Goal: Information Seeking & Learning: Learn about a topic

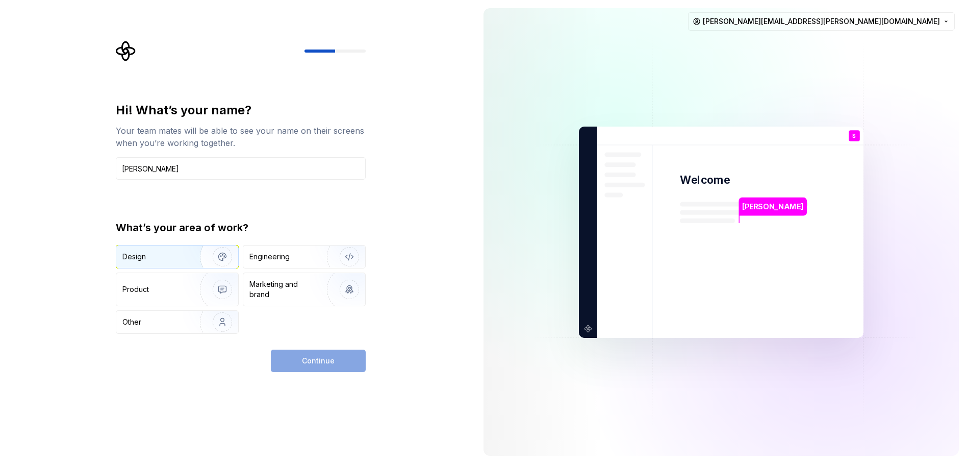
type input "[PERSON_NAME]"
click at [130, 263] on div "Design" at bounding box center [177, 256] width 122 height 22
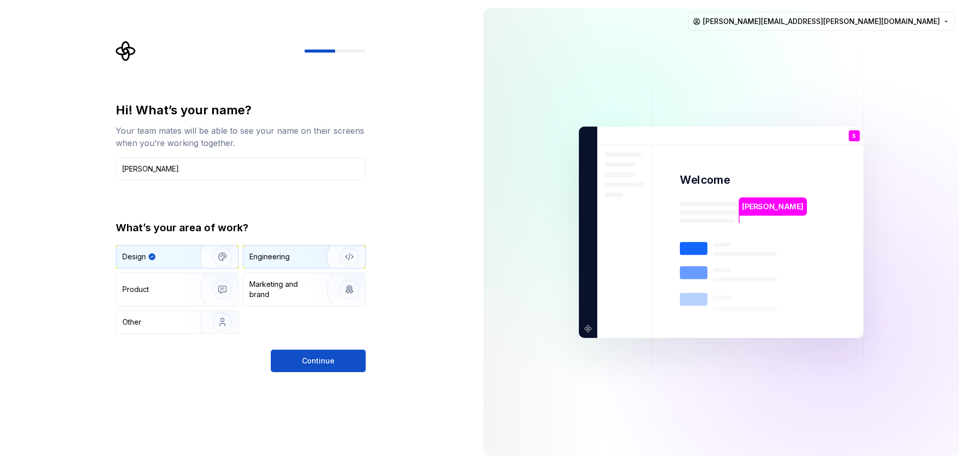
click at [270, 258] on div "Engineering" at bounding box center [269, 257] width 40 height 10
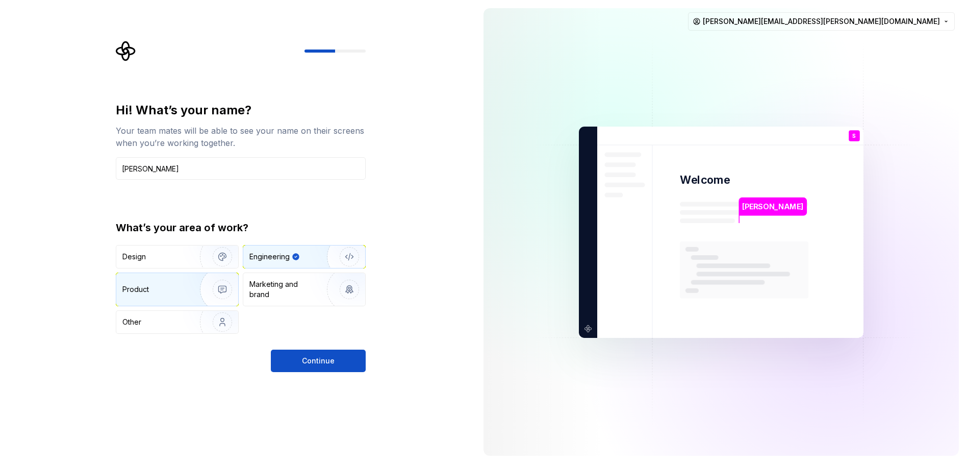
click at [176, 286] on div "Product" at bounding box center [155, 289] width 67 height 10
click at [283, 253] on div "Engineering" at bounding box center [269, 257] width 40 height 10
click at [309, 361] on span "Continue" at bounding box center [318, 361] width 33 height 10
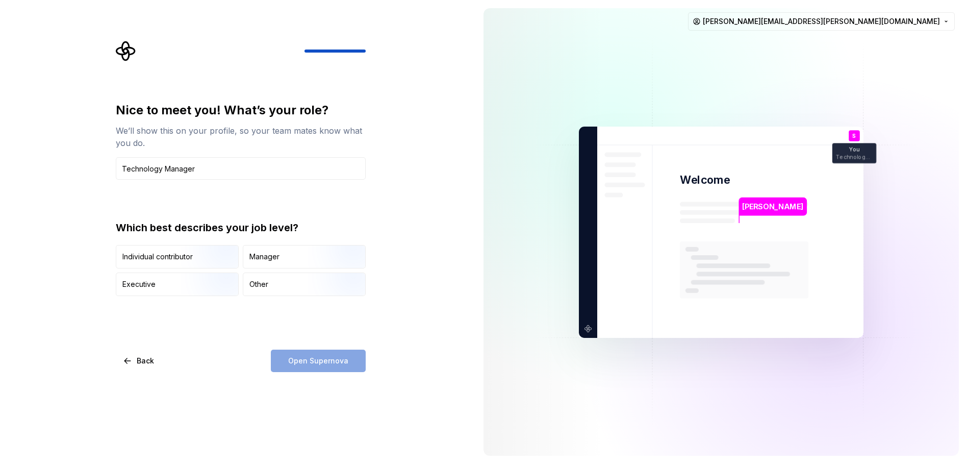
type input "Technology Manager"
click at [285, 250] on div "Manager" at bounding box center [304, 256] width 122 height 22
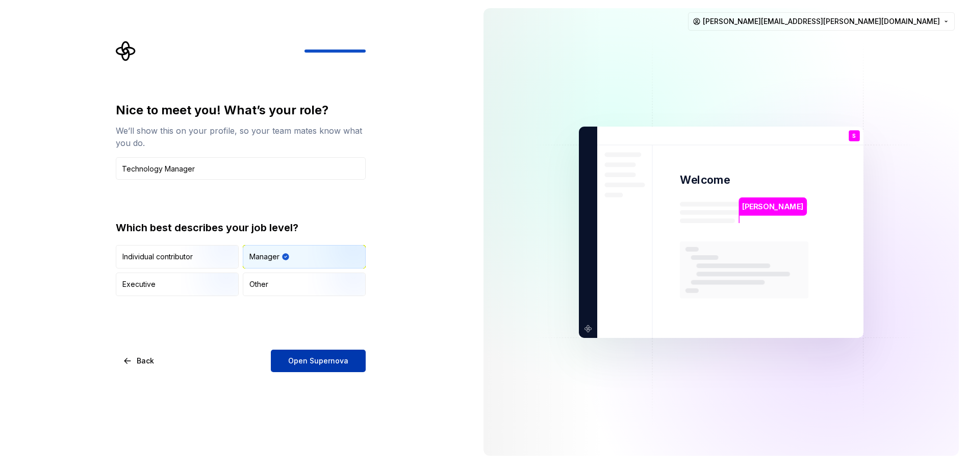
click at [342, 364] on span "Open Supernova" at bounding box center [318, 361] width 60 height 10
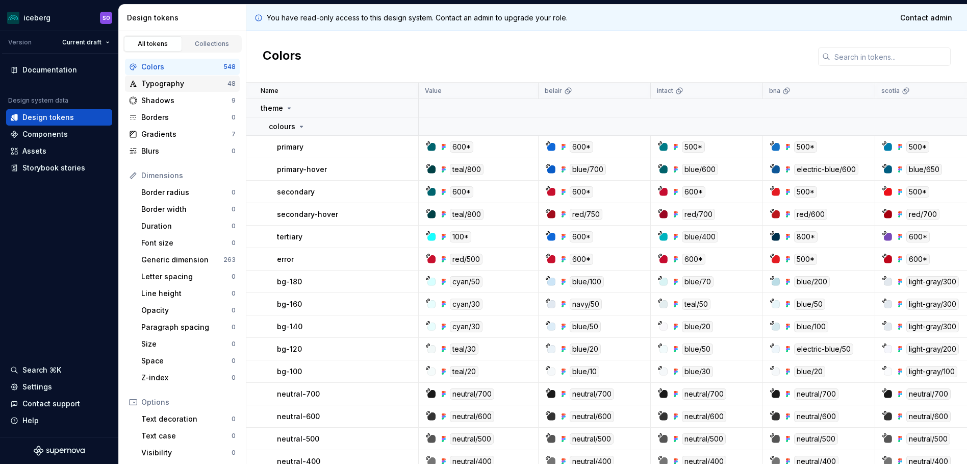
click at [162, 83] on div "Typography" at bounding box center [184, 84] width 86 height 10
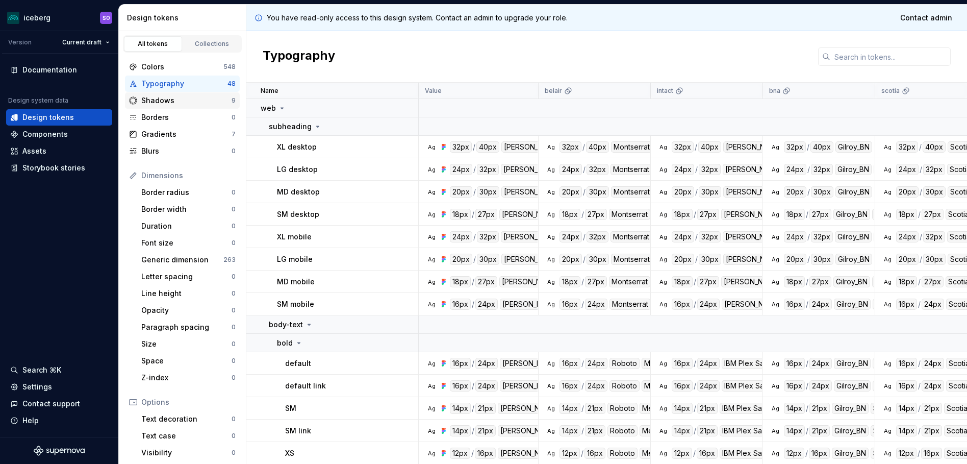
click at [161, 101] on div "Shadows" at bounding box center [186, 100] width 90 height 10
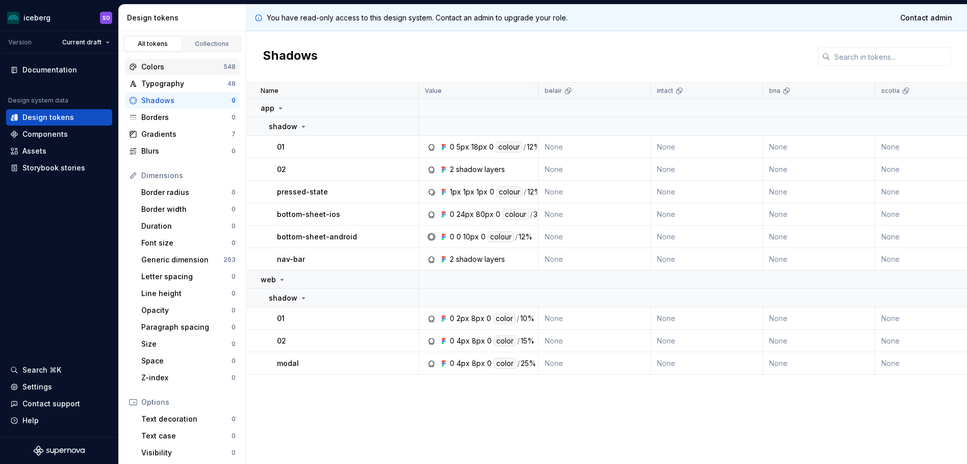
click at [175, 66] on div "Colors" at bounding box center [182, 67] width 82 height 10
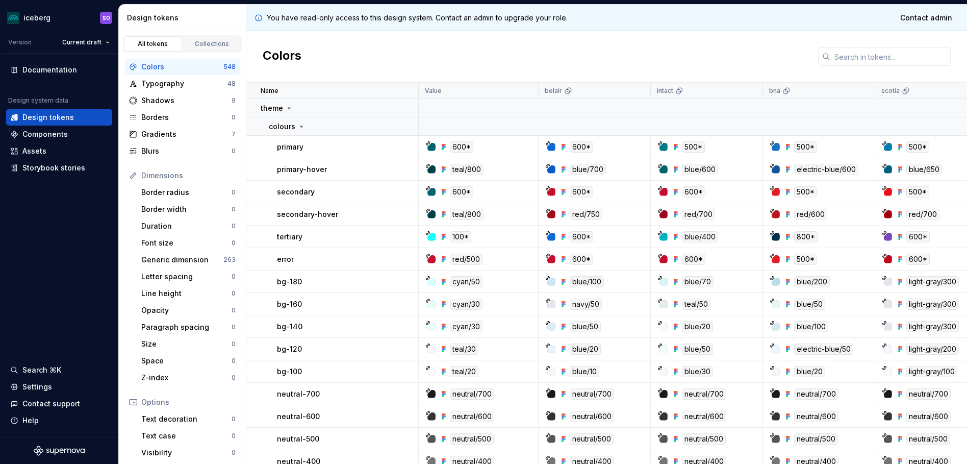
click at [179, 184] on div "Dimensions Border radius 0 Border width 0 Duration 0 Font size 0 Generic dimens…" at bounding box center [182, 276] width 115 height 218
click at [442, 144] on icon at bounding box center [444, 147] width 8 height 8
click at [67, 133] on div "Components" at bounding box center [59, 134] width 98 height 10
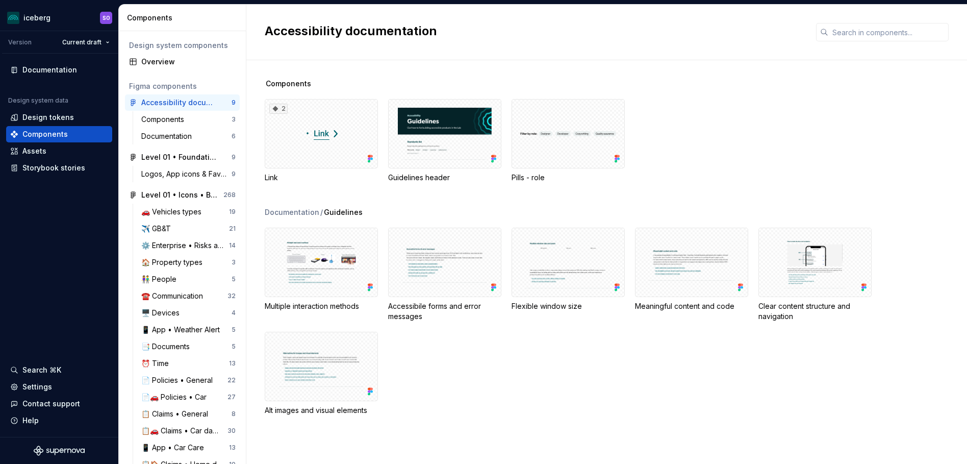
click at [950, 84] on div "Components" at bounding box center [616, 84] width 702 height 10
click at [179, 265] on div "🏠 Property types" at bounding box center [173, 262] width 65 height 10
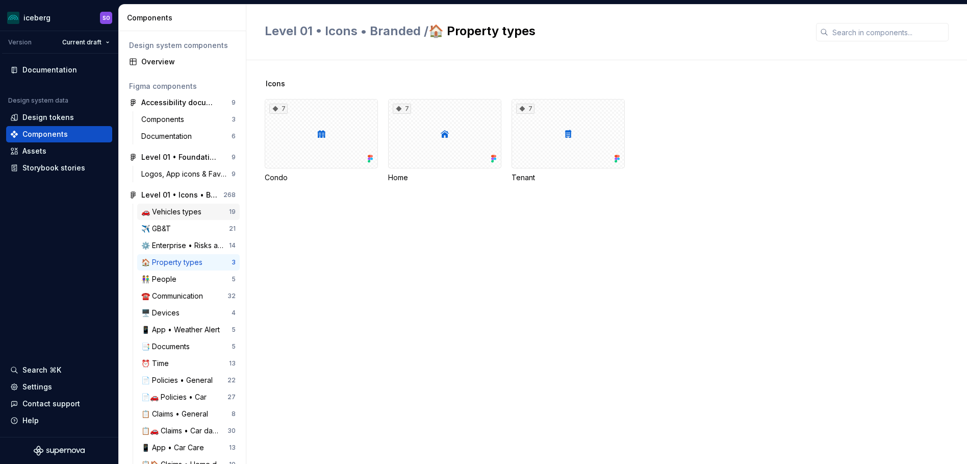
click at [185, 207] on div "🚗 Vehicles types" at bounding box center [173, 212] width 64 height 10
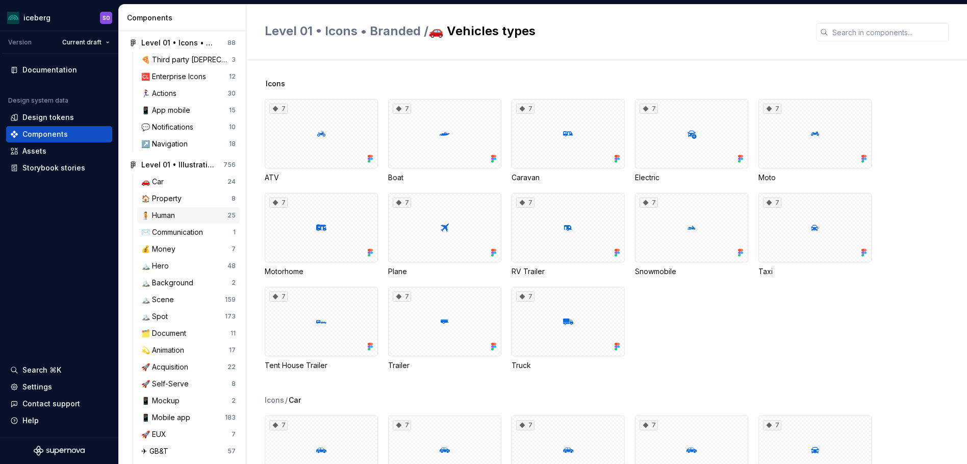
scroll to position [510, 0]
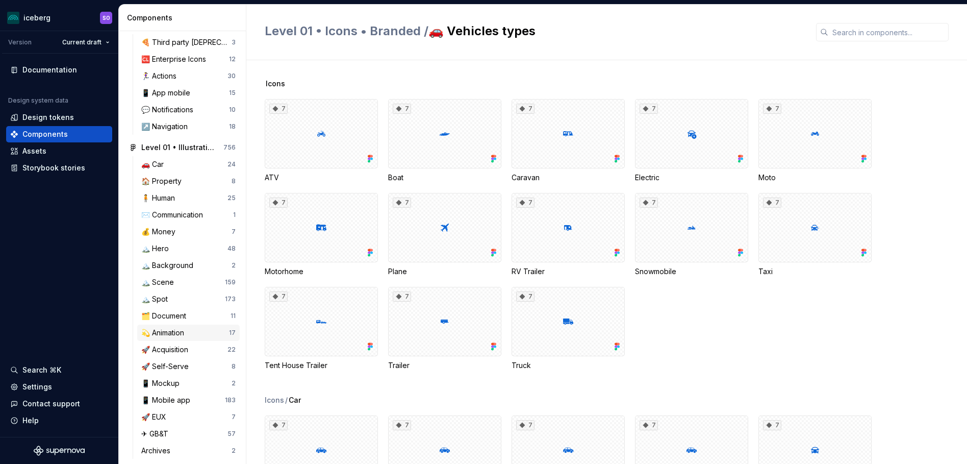
click at [177, 333] on div "💫 Animation" at bounding box center [164, 333] width 47 height 10
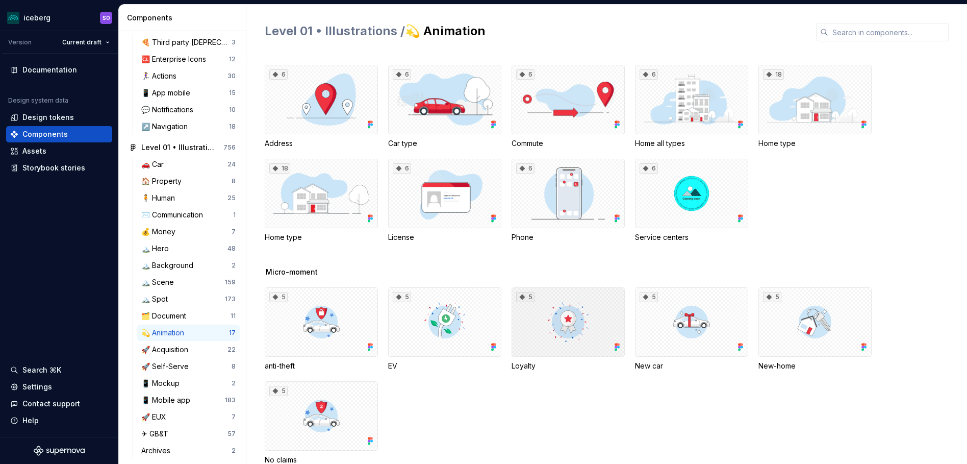
scroll to position [51, 0]
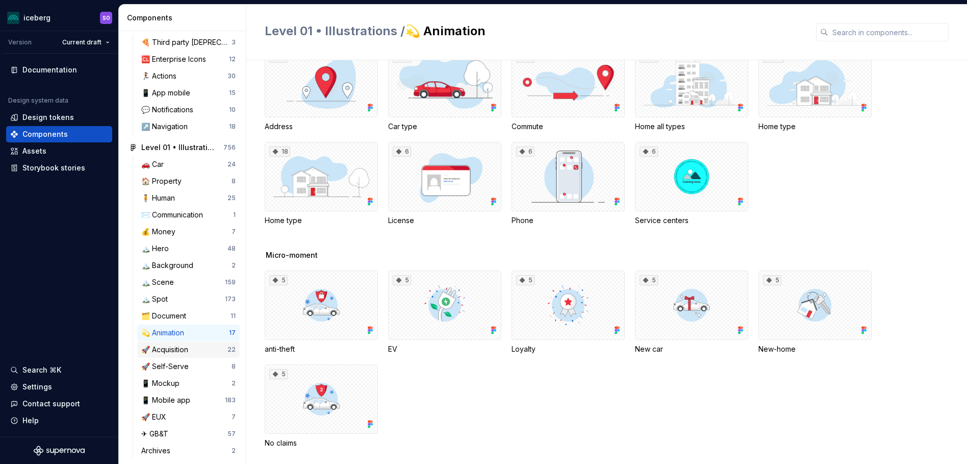
click at [189, 354] on div "🚀 Acquisition" at bounding box center [166, 349] width 51 height 10
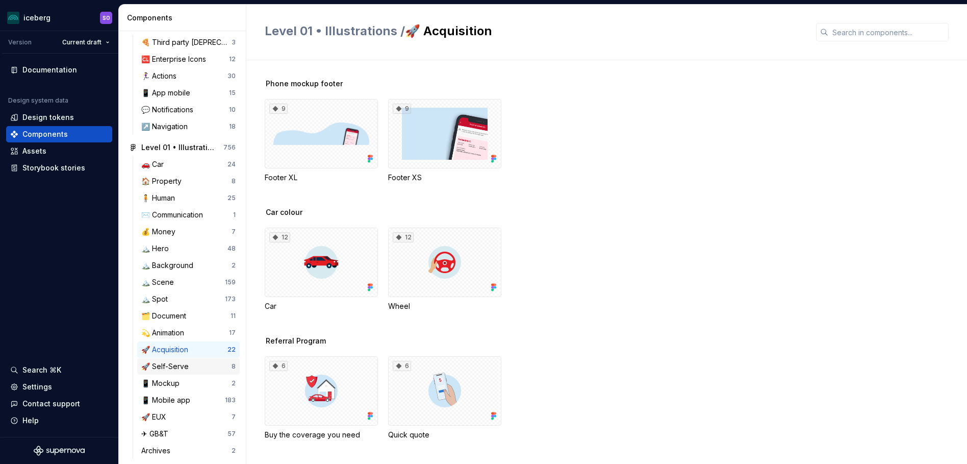
click at [181, 369] on div "🚀 Self-Serve" at bounding box center [167, 366] width 52 height 10
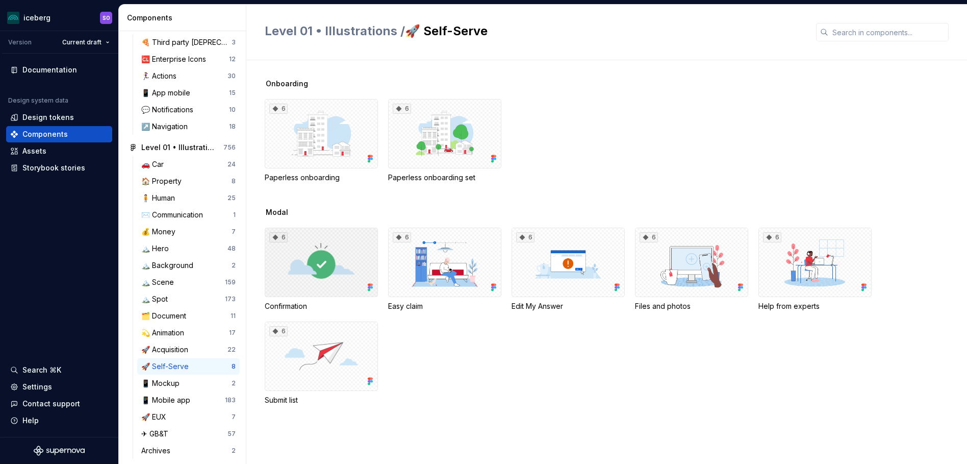
click at [331, 269] on div "6" at bounding box center [321, 262] width 113 height 69
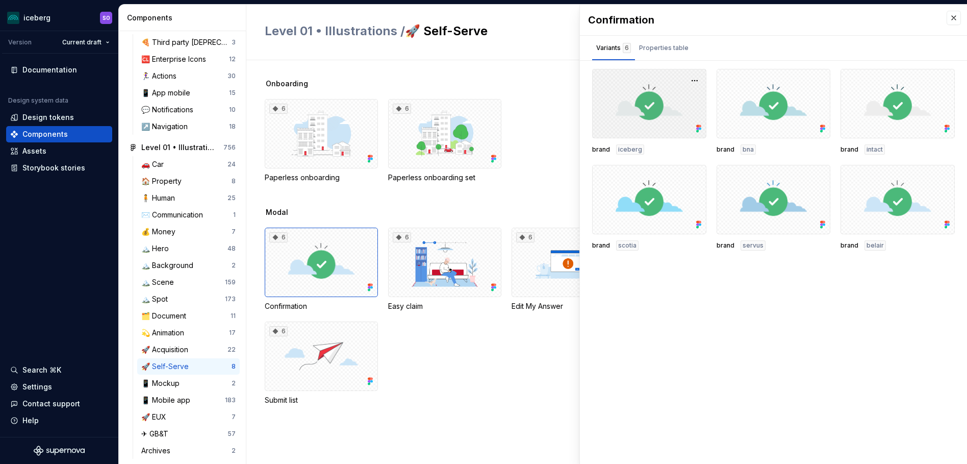
click at [658, 102] on div at bounding box center [649, 103] width 114 height 69
click at [692, 78] on button "button" at bounding box center [695, 80] width 14 height 14
click at [483, 416] on div "Modal 6 Confirmation 6 Easy claim 6 Edit My Answer 6 Files and photos 6 Help fr…" at bounding box center [616, 318] width 702 height 222
click at [189, 386] on div "📱 Mockup" at bounding box center [186, 383] width 90 height 10
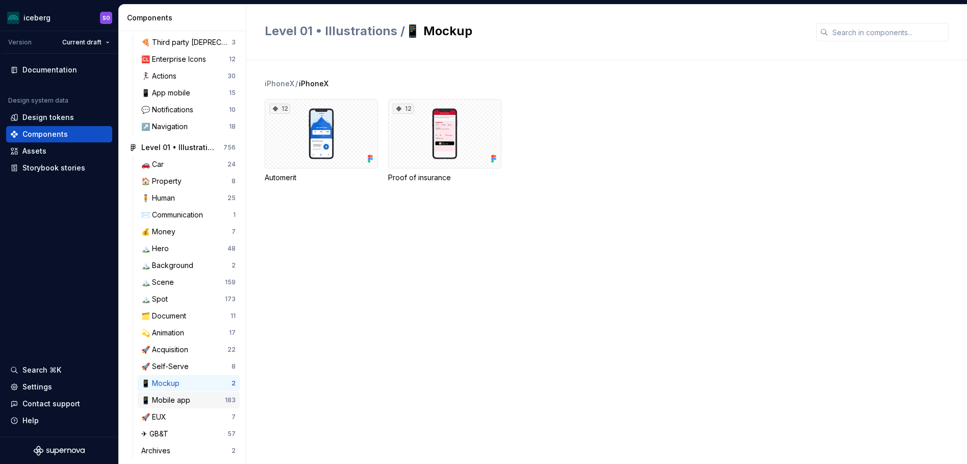
click at [189, 399] on div "📱 Mobile app" at bounding box center [167, 400] width 53 height 10
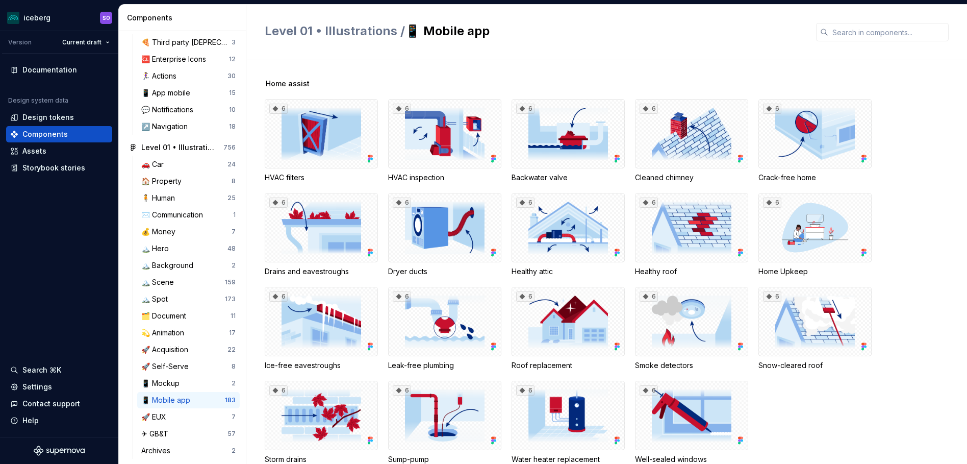
click at [927, 139] on div "6 HVAC filters 6 HVAC inspection 6 Backwater valve 6 Cleaned chimney 6 Crack-fr…" at bounding box center [616, 281] width 702 height 365
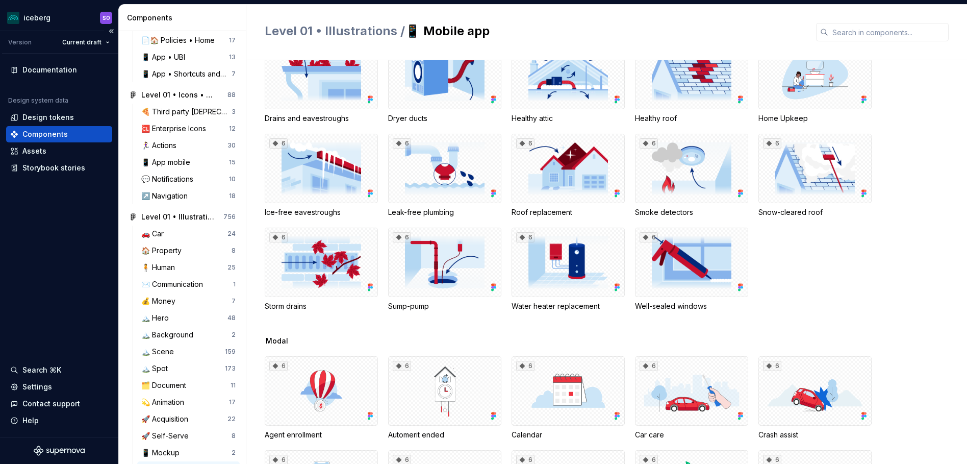
scroll to position [408, 0]
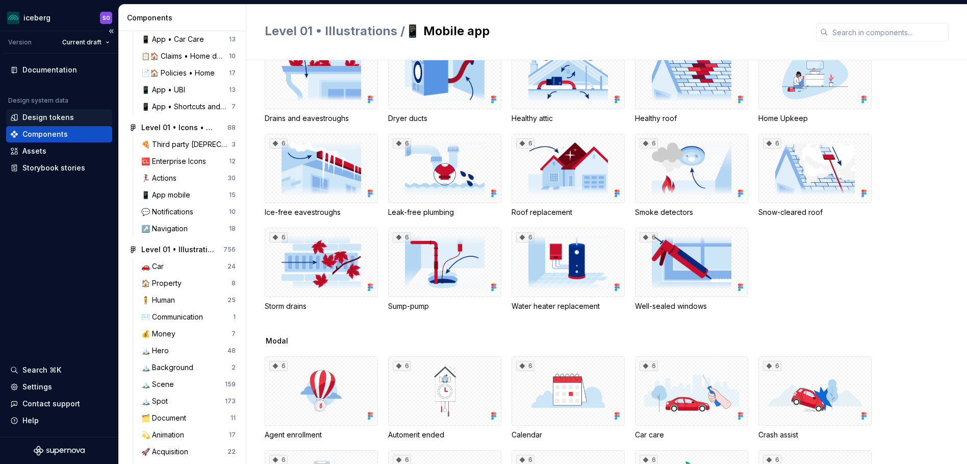
click at [48, 116] on div "Design tokens" at bounding box center [48, 117] width 52 height 10
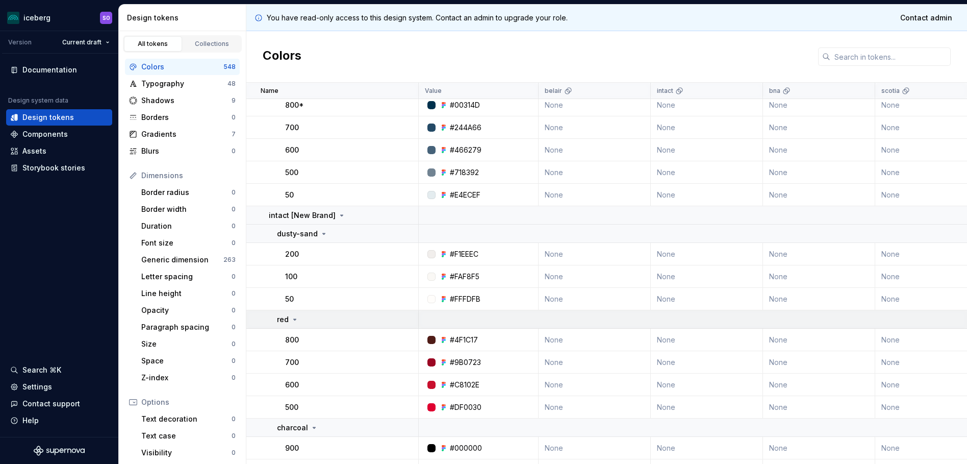
scroll to position [1071, 0]
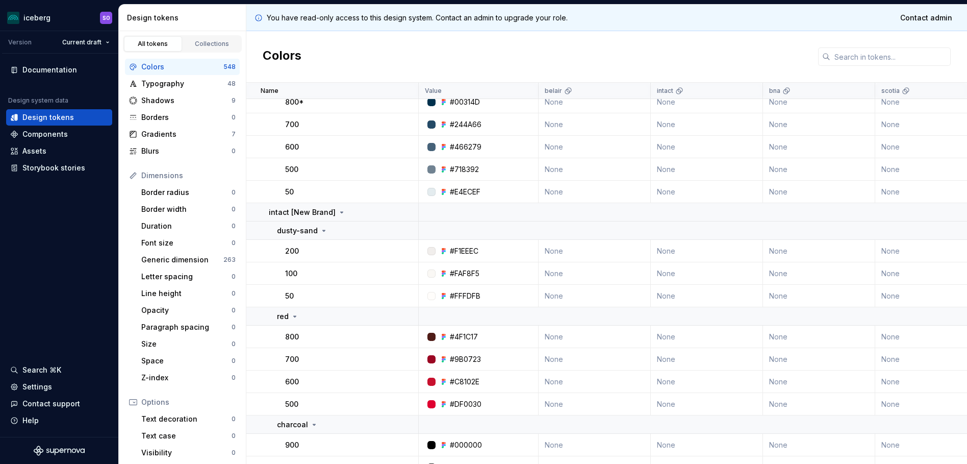
click at [449, 340] on div "#4F1C17" at bounding box center [459, 337] width 38 height 10
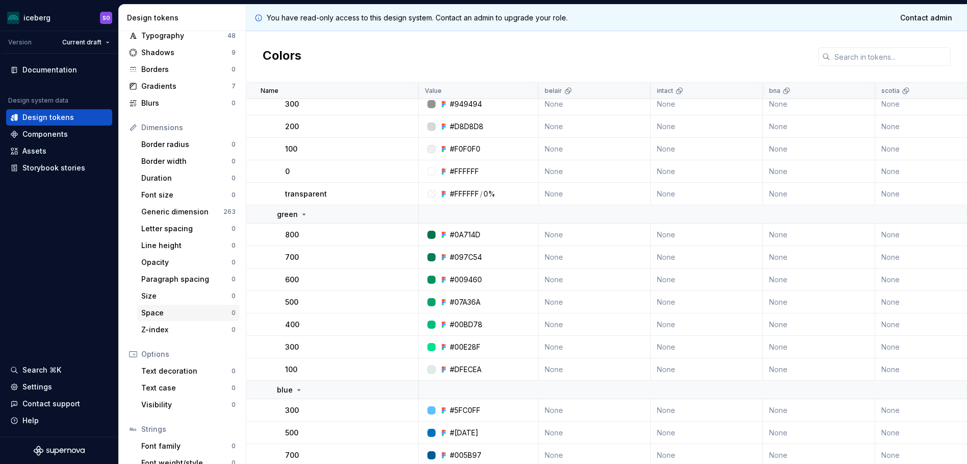
scroll to position [95, 0]
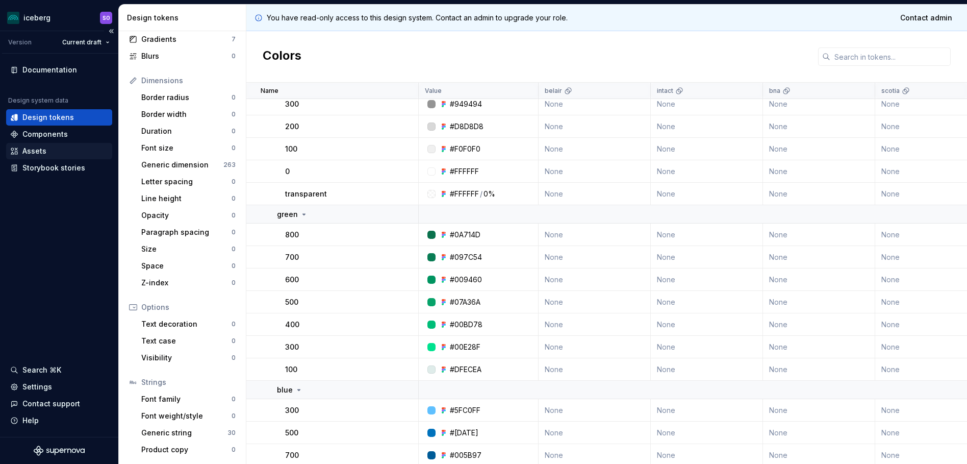
click at [60, 144] on div "Assets" at bounding box center [59, 151] width 106 height 16
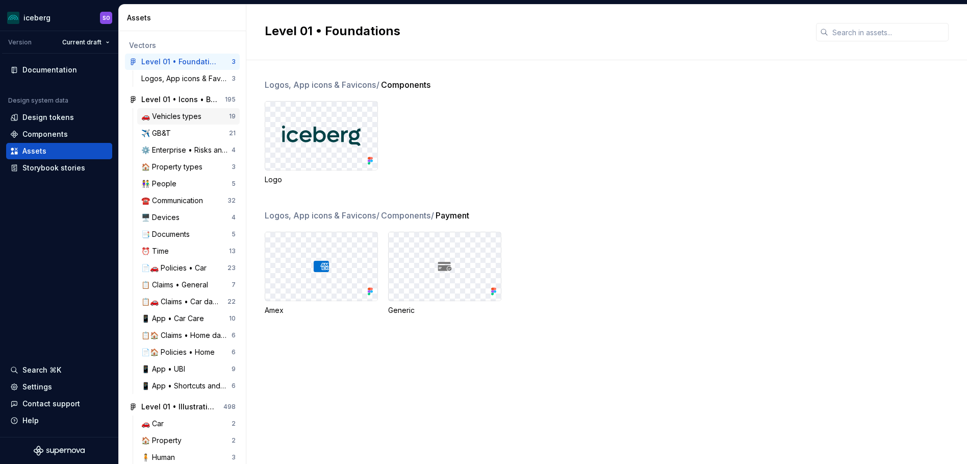
click at [192, 116] on div "🚗 Vehicles types" at bounding box center [173, 116] width 64 height 10
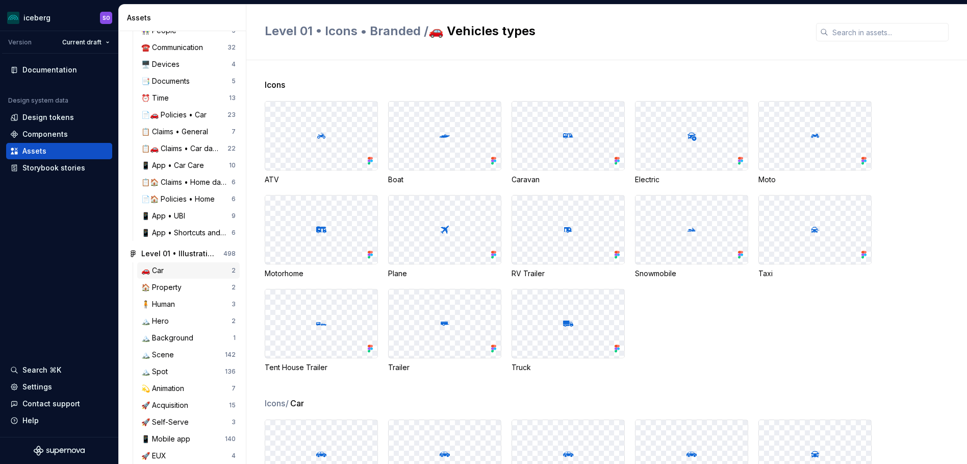
scroll to position [197, 0]
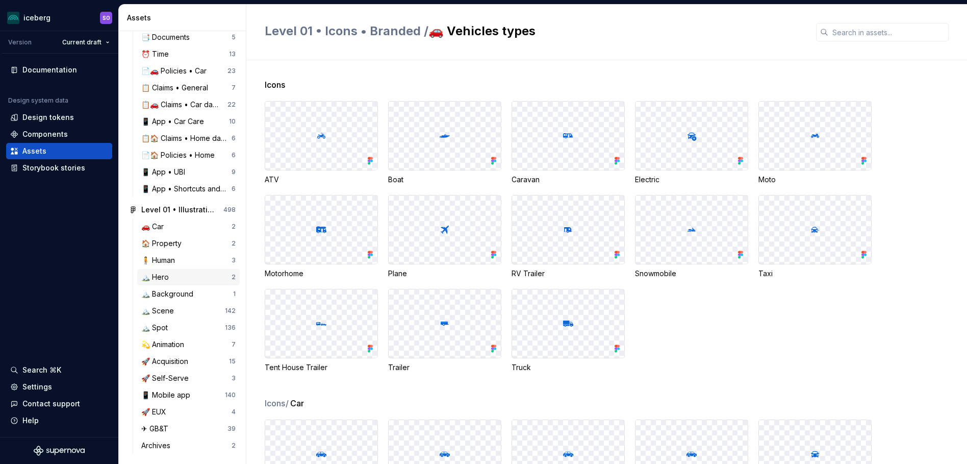
click at [184, 279] on div "🏔️ Hero" at bounding box center [186, 277] width 90 height 10
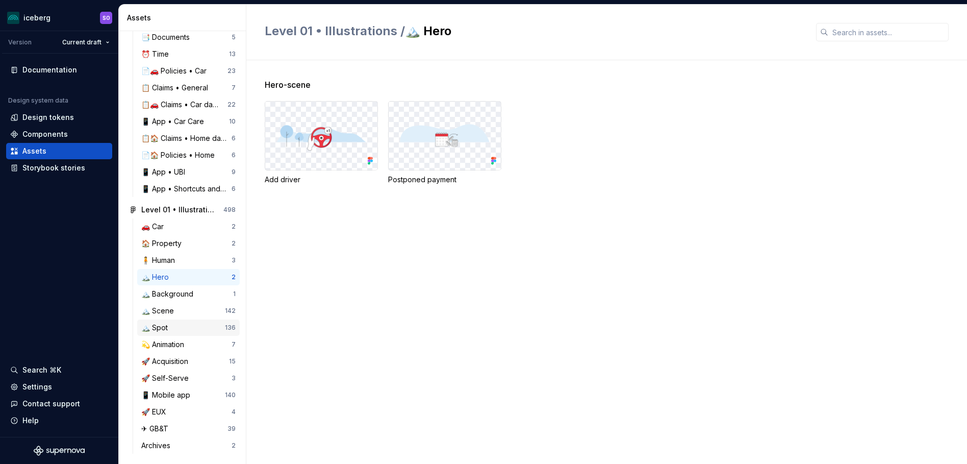
click at [191, 327] on div "🏔️ Spot" at bounding box center [183, 327] width 84 height 10
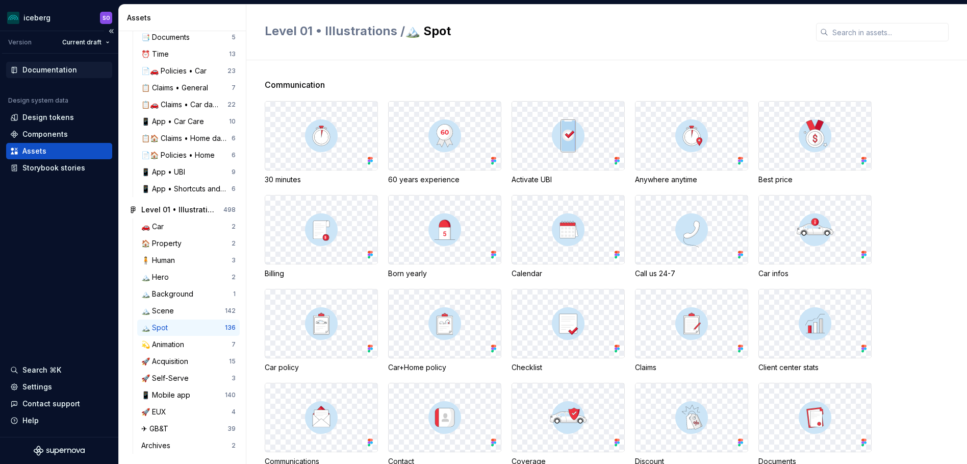
click at [48, 65] on div "Documentation" at bounding box center [49, 70] width 55 height 10
